Goal: Task Accomplishment & Management: Use online tool/utility

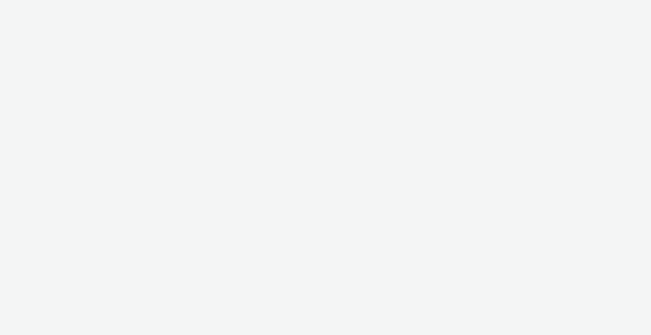
select select "2fc77e36-bb93-4aa3-9dff-dcb08e02eac6"
select select "2405a9d4-3350-4458-8d06-44f78962fa76"
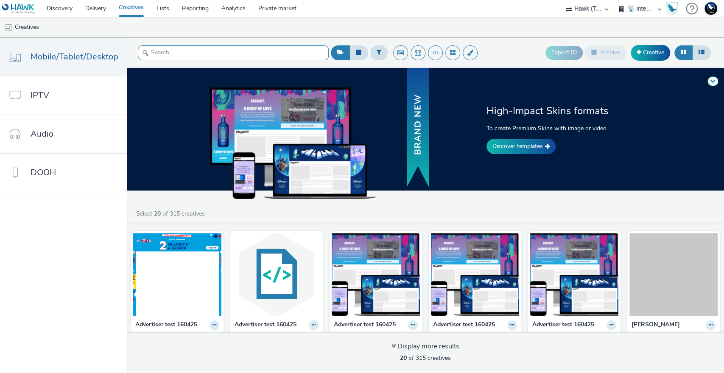
click at [173, 47] on input "text" at bounding box center [233, 52] width 191 height 15
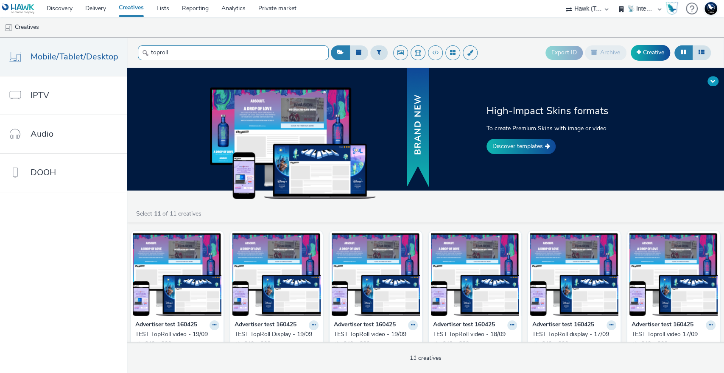
type input "toproll"
click at [651, 81] on span at bounding box center [712, 80] width 5 height 5
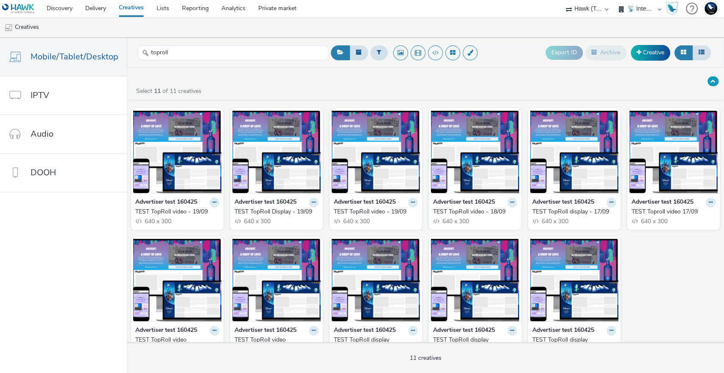
click at [651, 78] on button at bounding box center [712, 81] width 11 height 10
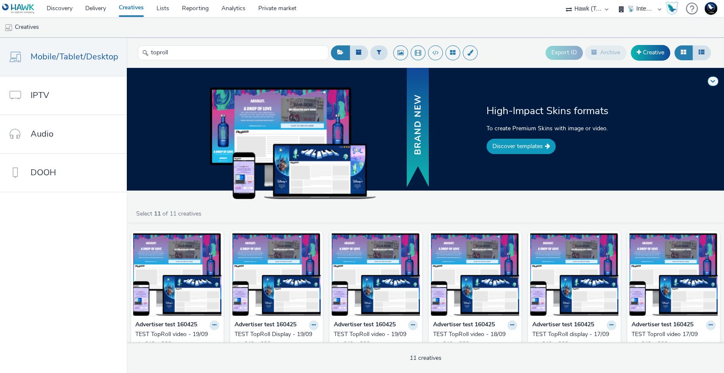
click at [530, 145] on link "Discover templates" at bounding box center [520, 146] width 69 height 15
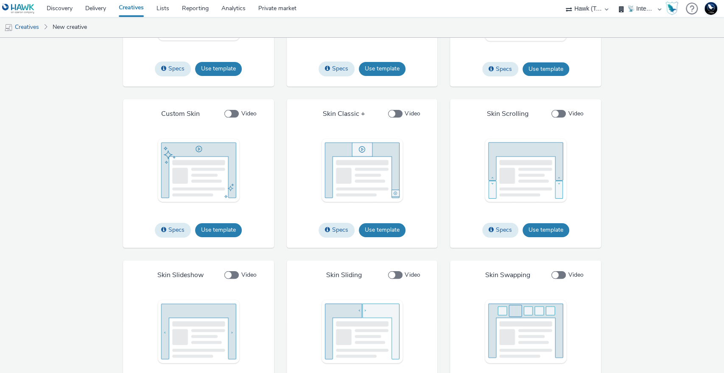
scroll to position [1264, 0]
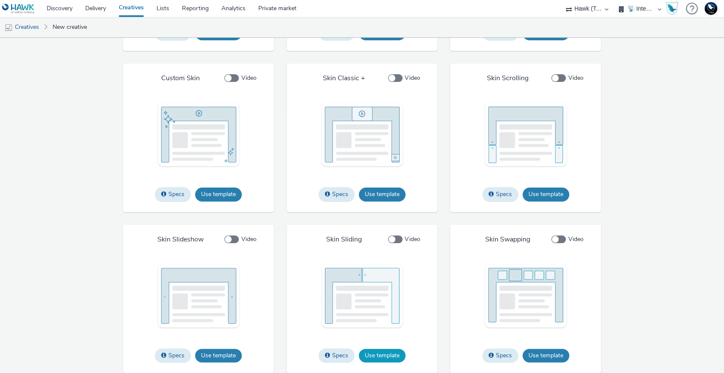
click at [389, 335] on button "Use template" at bounding box center [382, 355] width 47 height 14
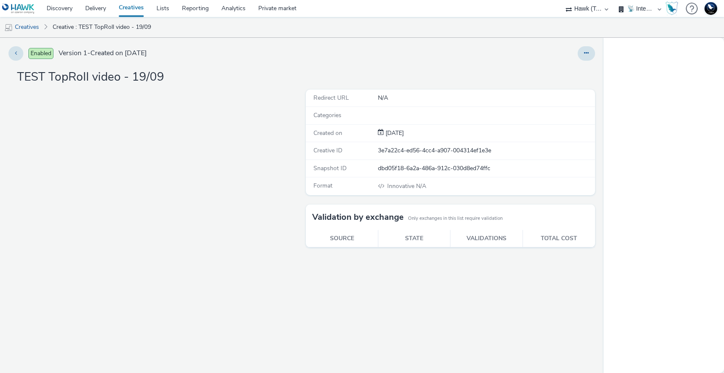
select select "2fc77e36-bb93-4aa3-9dff-dcb08e02eac6"
select select "2405a9d4-3350-4458-8d06-44f78962fa76"
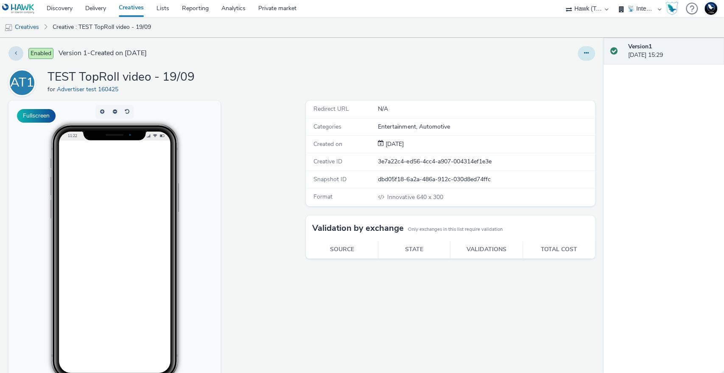
click at [584, 52] on icon at bounding box center [586, 53] width 5 height 6
click at [556, 72] on link "Edit" at bounding box center [563, 70] width 64 height 17
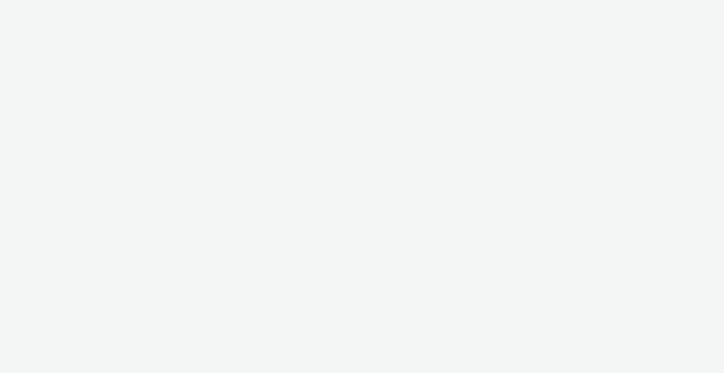
select select "2fc77e36-bb93-4aa3-9dff-dcb08e02eac6"
select select "2405a9d4-3350-4458-8d06-44f78962fa76"
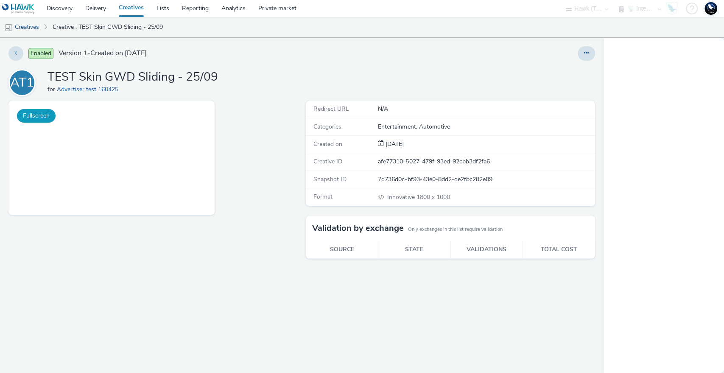
click at [34, 115] on button "Fullscreen" at bounding box center [36, 116] width 39 height 14
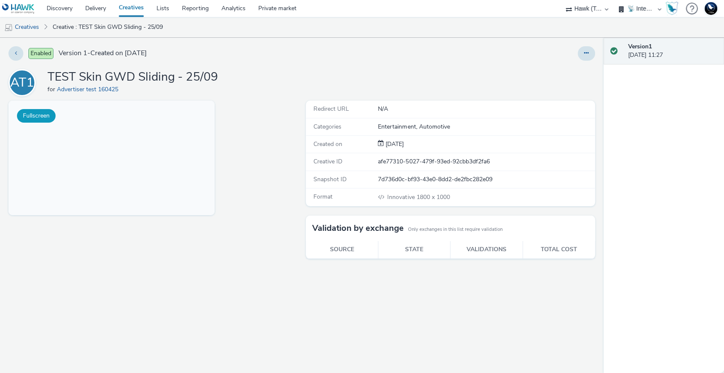
click at [36, 113] on button "Fullscreen" at bounding box center [36, 116] width 39 height 14
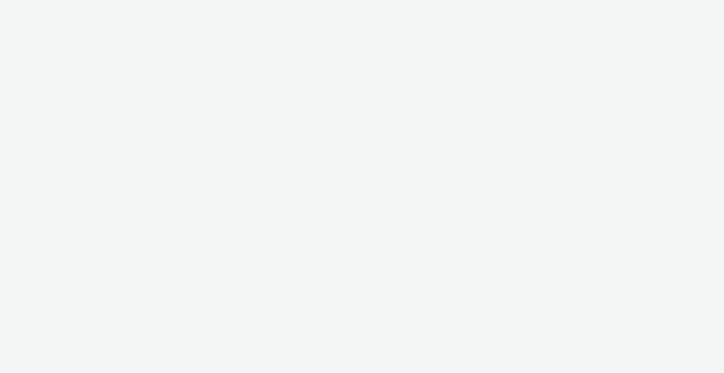
select select "2fc77e36-bb93-4aa3-9dff-dcb08e02eac6"
select select "2405a9d4-3350-4458-8d06-44f78962fa76"
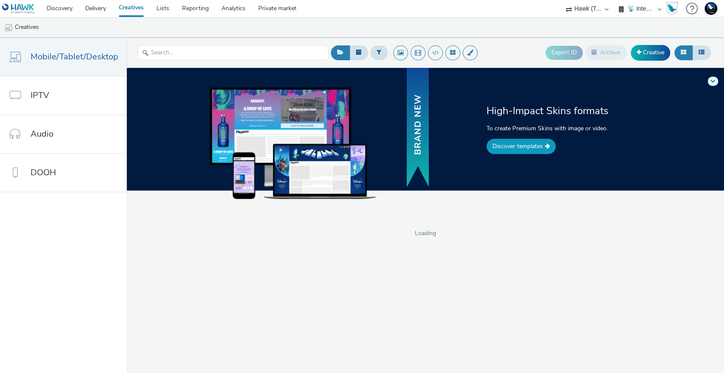
click at [521, 150] on link "Discover templates" at bounding box center [520, 146] width 69 height 15
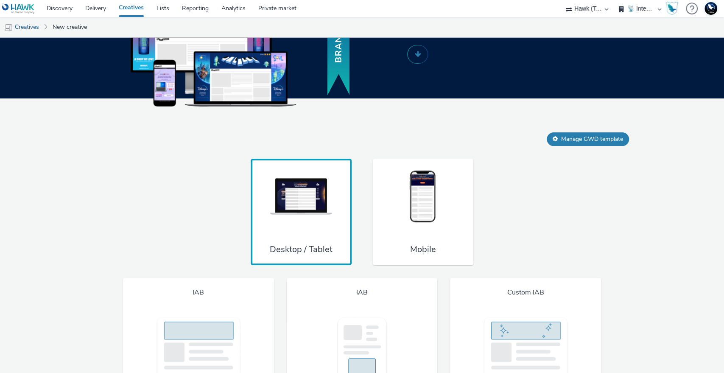
click at [431, 213] on img at bounding box center [423, 197] width 64 height 56
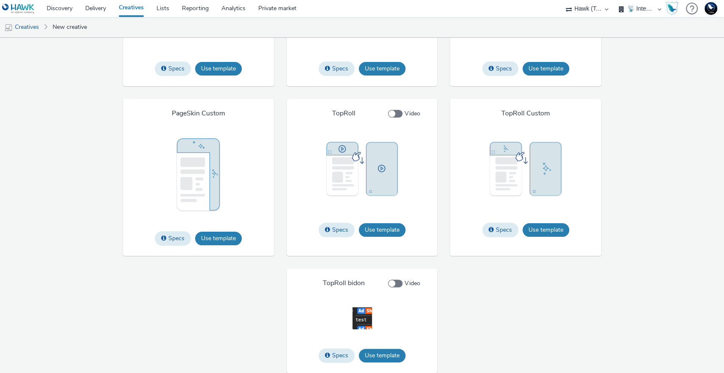
scroll to position [1389, 0]
click at [374, 358] on button "Use template" at bounding box center [382, 355] width 47 height 14
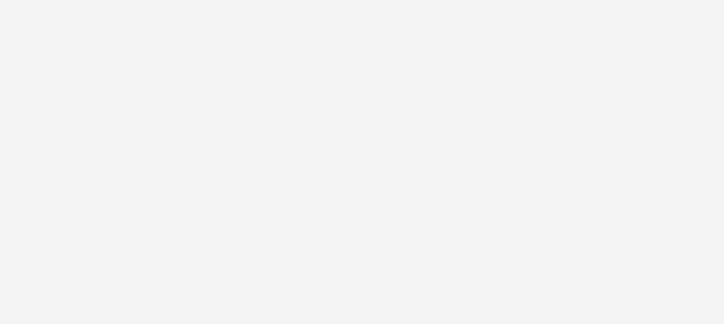
select select "2fc77e36-bb93-4aa3-9dff-dcb08e02eac6"
select select "2405a9d4-3350-4458-8d06-44f78962fa76"
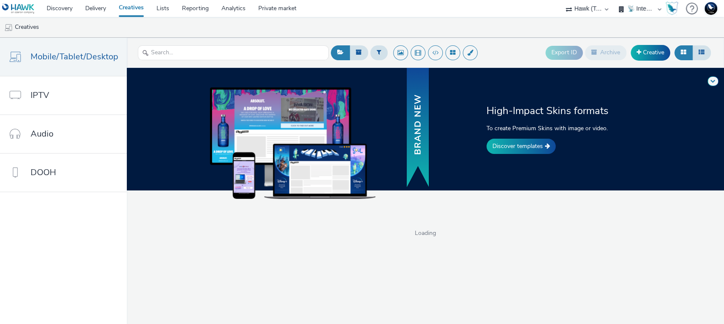
drag, startPoint x: 397, startPoint y: 113, endPoint x: 398, endPoint y: 119, distance: 6.2
click at [397, 112] on div at bounding box center [343, 129] width 254 height 122
click at [523, 158] on div "High-Impact Skins formats To create Premium Skins with image or video. Discover…" at bounding box center [425, 129] width 603 height 122
click at [530, 148] on link "Discover templates" at bounding box center [520, 146] width 69 height 15
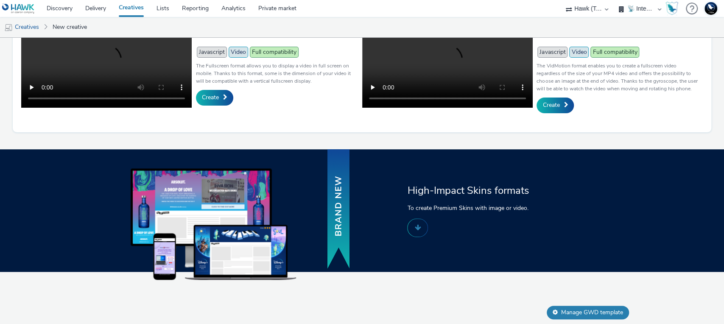
scroll to position [356, 0]
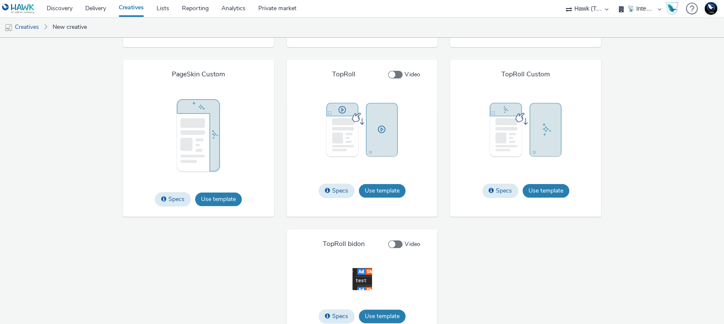
scroll to position [1438, 0]
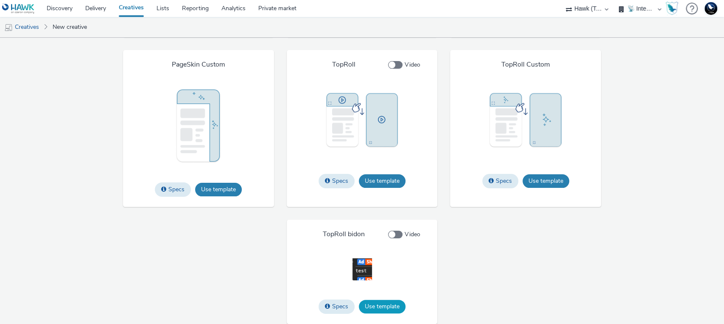
click at [382, 304] on button "Use template" at bounding box center [382, 307] width 47 height 14
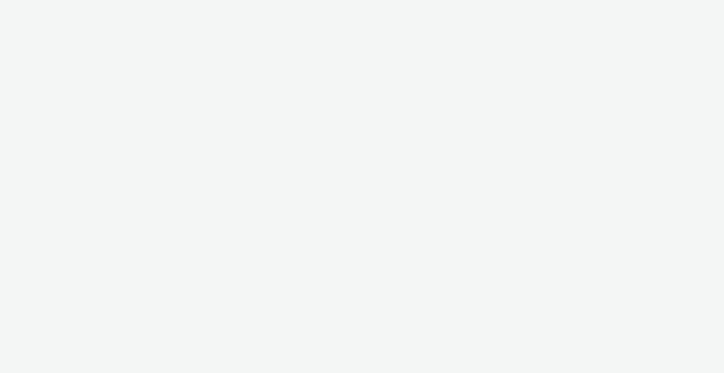
select select "2fc77e36-bb93-4aa3-9dff-dcb08e02eac6"
select select "2405a9d4-3350-4458-8d06-44f78962fa76"
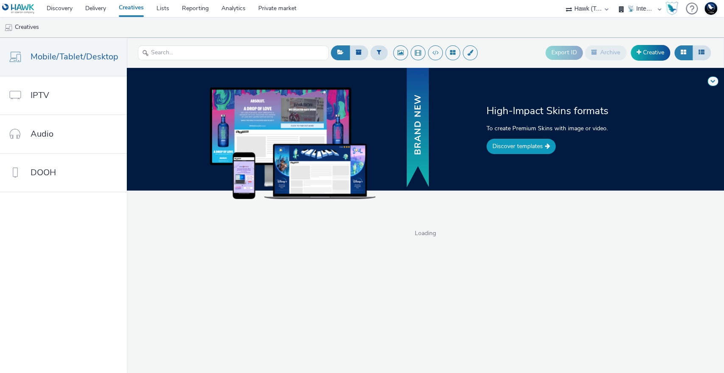
click at [521, 145] on link "Discover templates" at bounding box center [520, 146] width 69 height 15
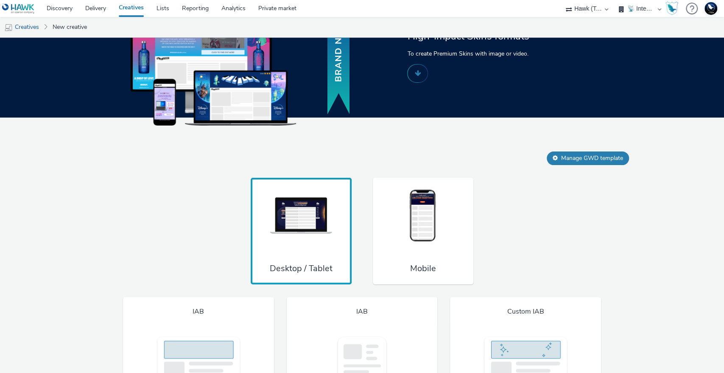
scroll to position [416, 0]
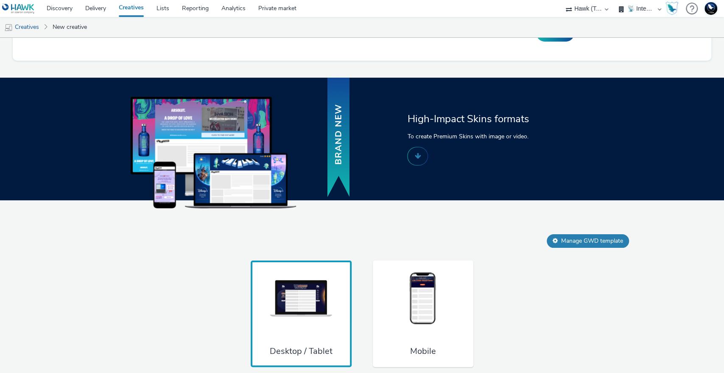
click at [418, 326] on img at bounding box center [423, 298] width 64 height 56
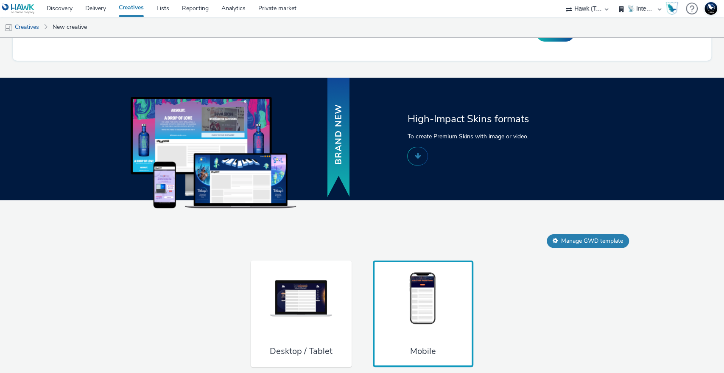
click at [557, 312] on div "Desktop / Tablet Mobile" at bounding box center [361, 313] width 603 height 107
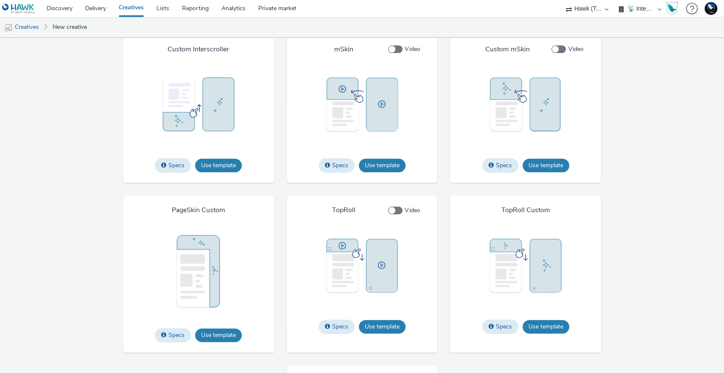
scroll to position [1389, 0]
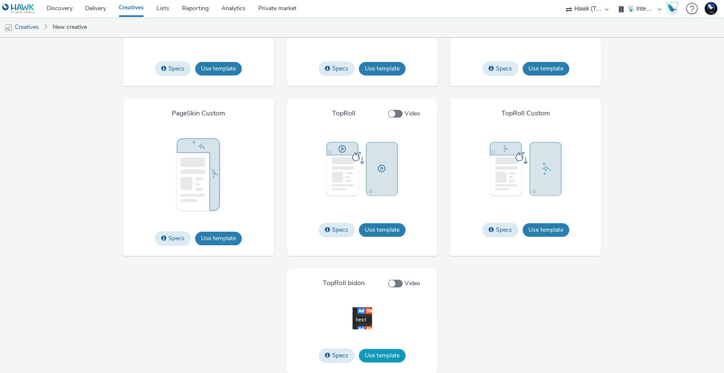
click at [367, 360] on button "Use template" at bounding box center [382, 355] width 47 height 14
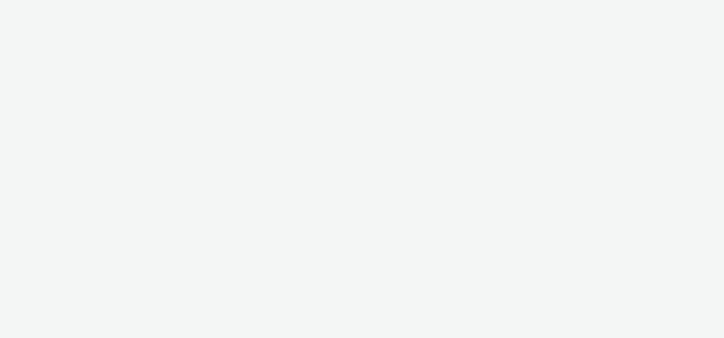
select select "2fc77e36-bb93-4aa3-9dff-dcb08e02eac6"
select select "2405a9d4-3350-4458-8d06-44f78962fa76"
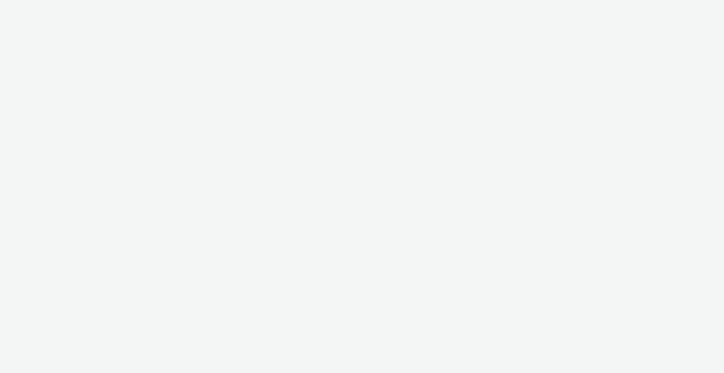
select select "2fc77e36-bb93-4aa3-9dff-dcb08e02eac6"
select select "2405a9d4-3350-4458-8d06-44f78962fa76"
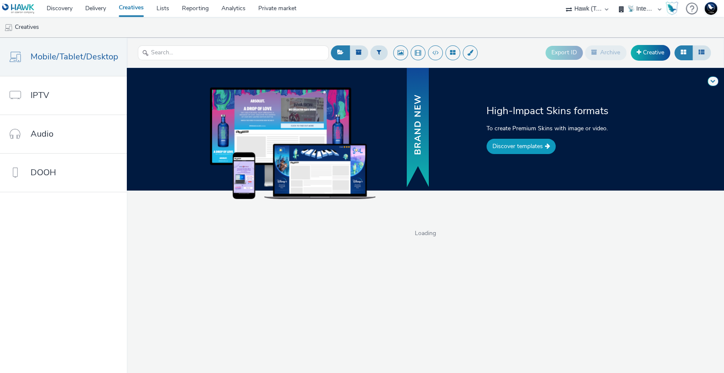
click at [515, 149] on link "Discover templates" at bounding box center [520, 146] width 69 height 15
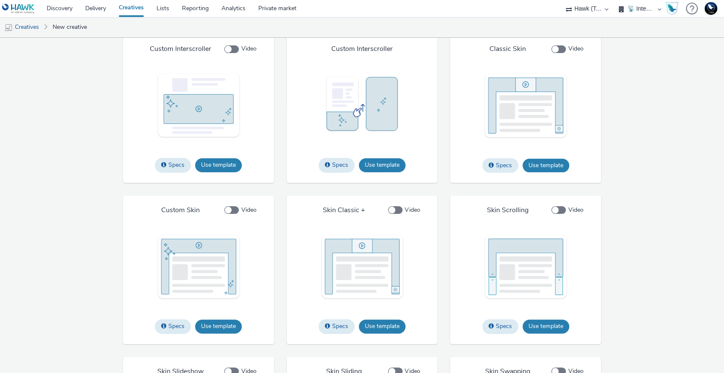
scroll to position [1122, 0]
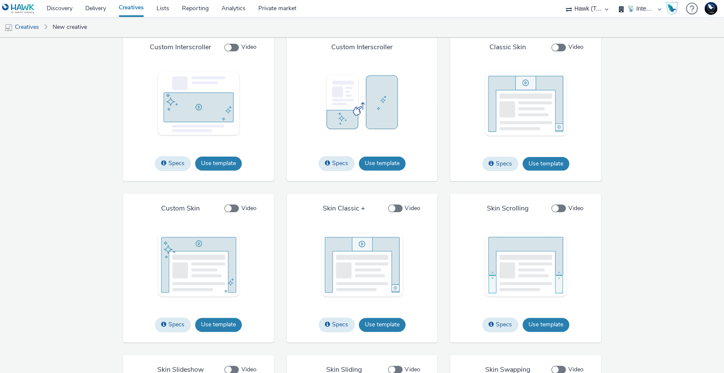
click at [651, 207] on div "IAB Specs Use template File types jpg png gif Max file size 4 MB IAB Specs Use …" at bounding box center [361, 87] width 603 height 829
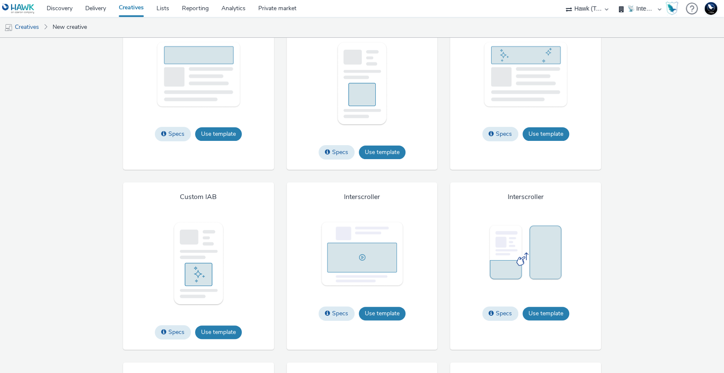
scroll to position [604, 0]
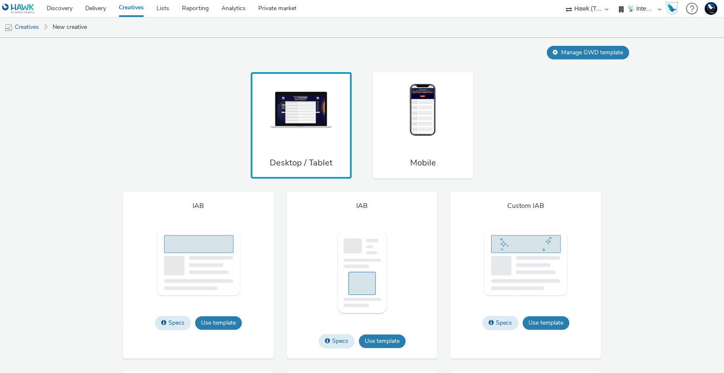
click at [410, 138] on img at bounding box center [423, 110] width 64 height 56
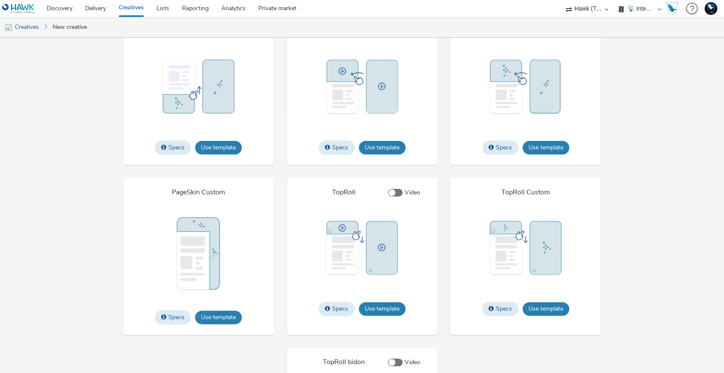
scroll to position [1389, 0]
